Goal: Task Accomplishment & Management: Manage account settings

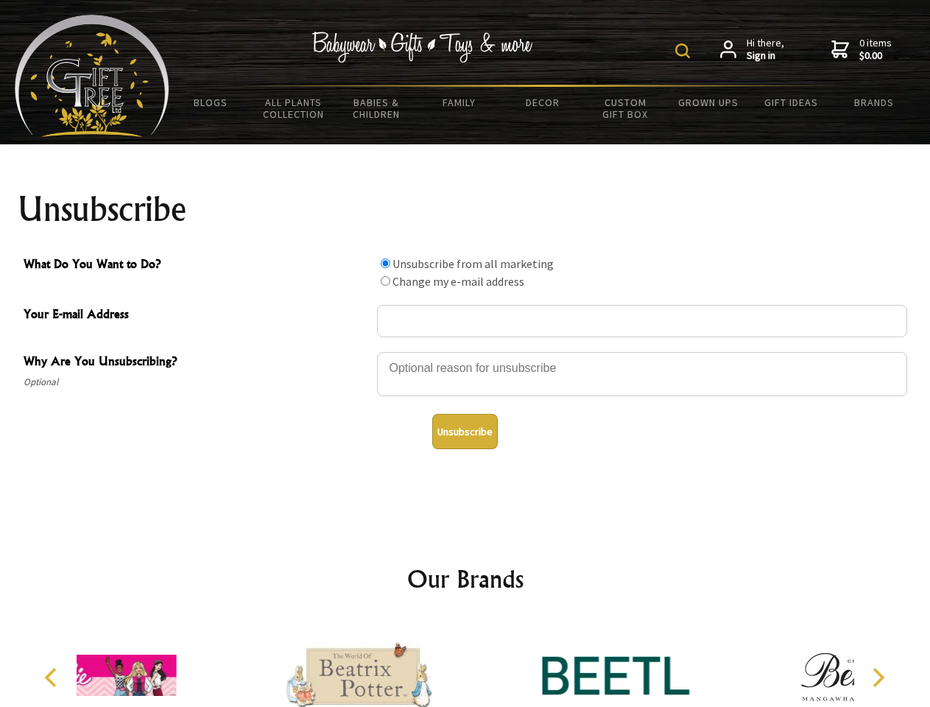
click at [685, 51] on img at bounding box center [682, 50] width 15 height 15
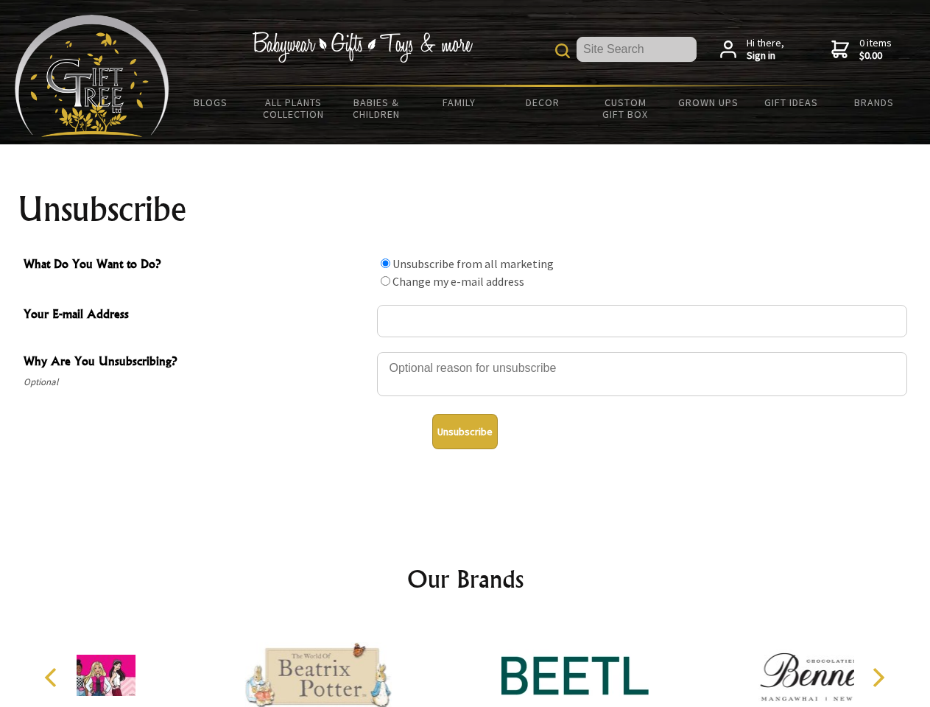
click at [465, 351] on div at bounding box center [642, 376] width 530 height 52
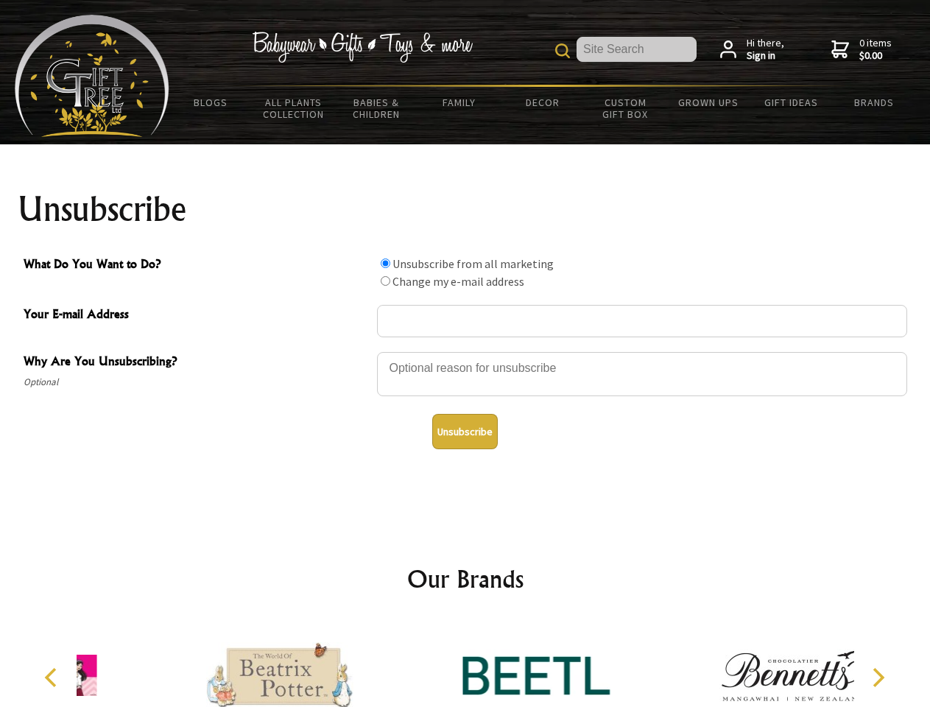
click at [385, 263] on input "What Do You Want to Do?" at bounding box center [386, 263] width 10 height 10
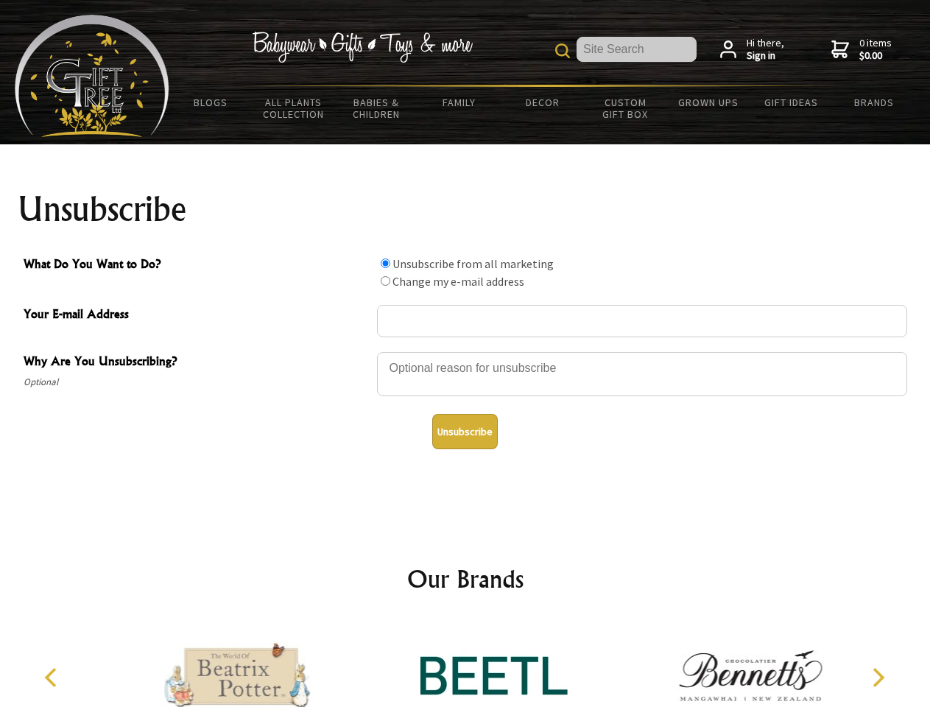
click at [385, 280] on input "What Do You Want to Do?" at bounding box center [386, 281] width 10 height 10
radio input "true"
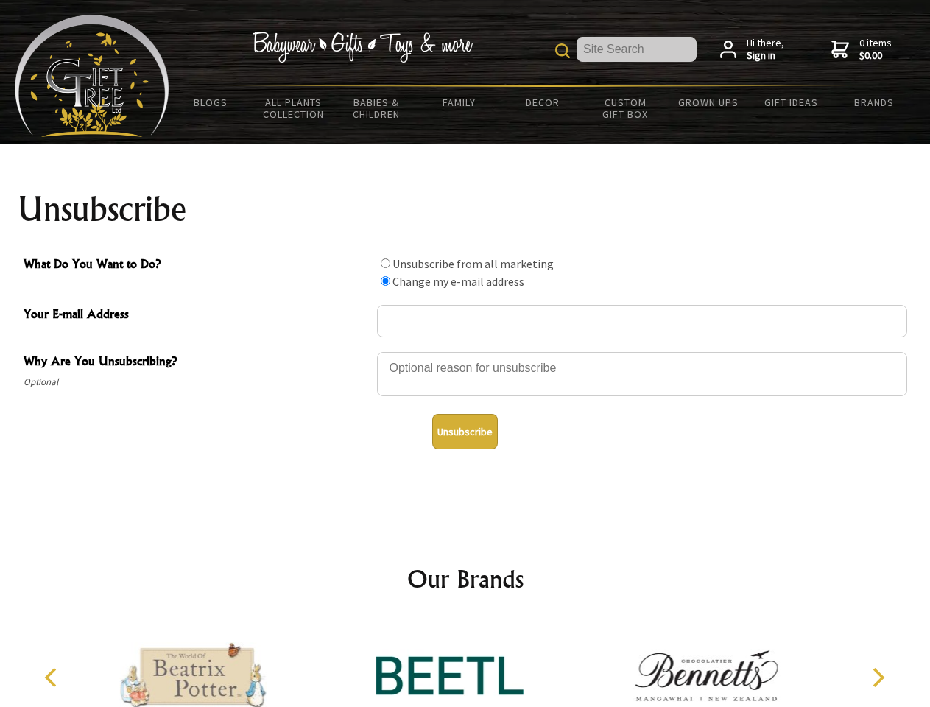
click at [464, 431] on button "Unsubscribe" at bounding box center [465, 431] width 66 height 35
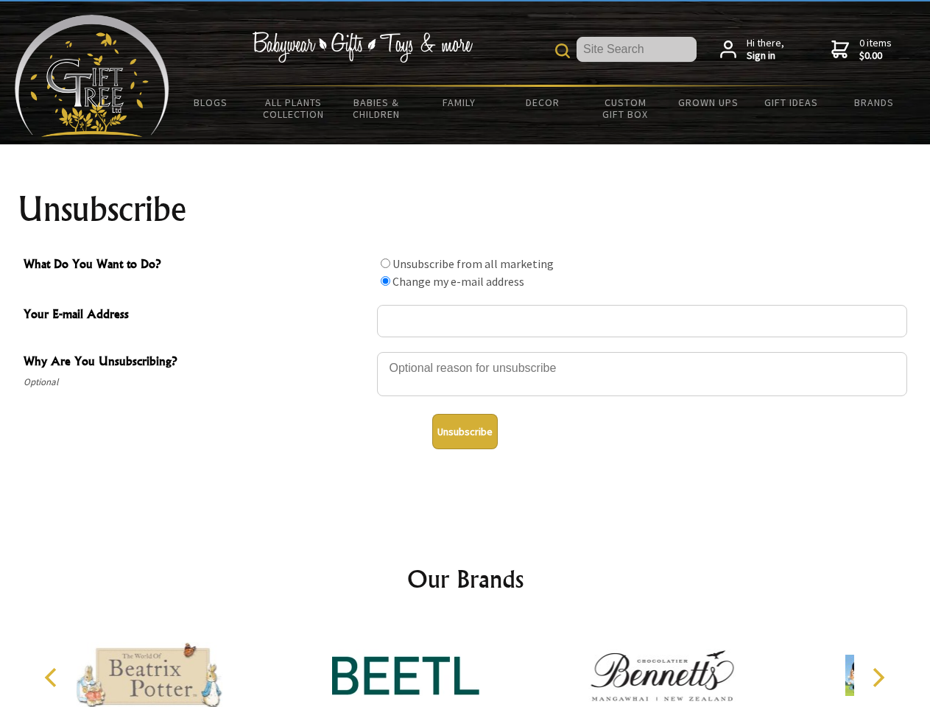
click at [465, 663] on div at bounding box center [405, 677] width 256 height 115
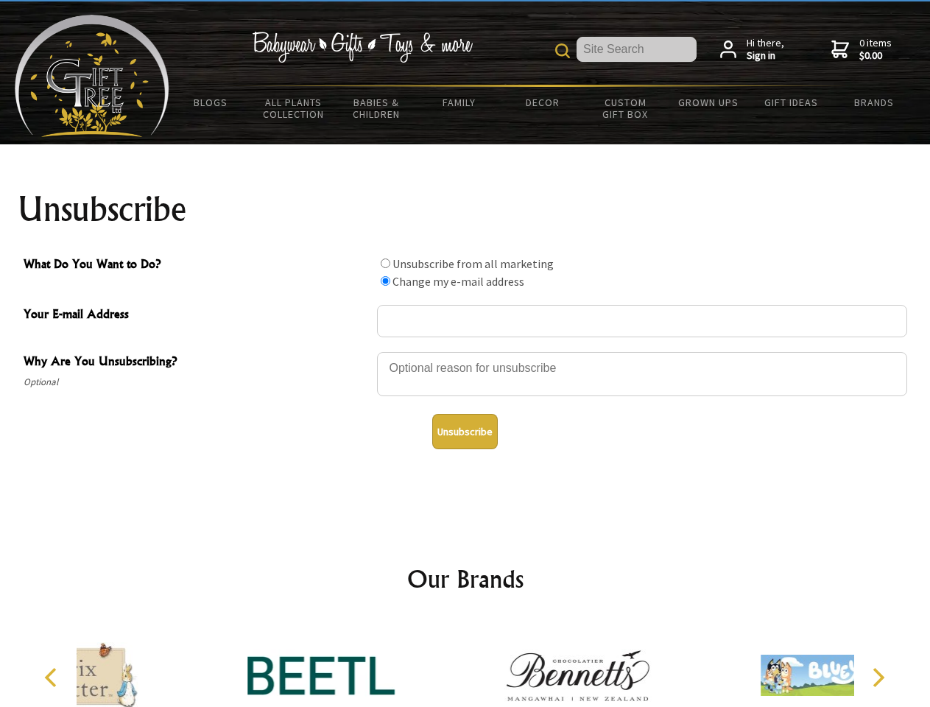
click at [53, 677] on icon "Previous" at bounding box center [52, 677] width 19 height 19
click at [877, 677] on icon "Next" at bounding box center [876, 677] width 19 height 19
